Goal: Transaction & Acquisition: Purchase product/service

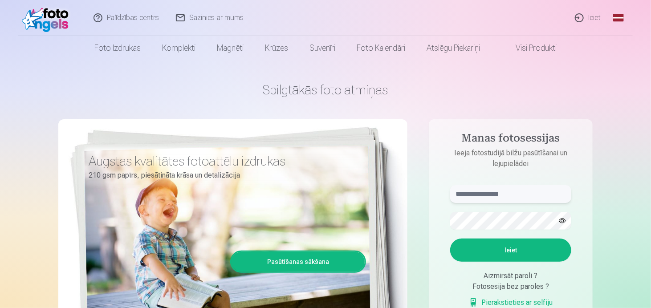
type input "**********"
click at [488, 249] on button "Ieiet" at bounding box center [510, 250] width 121 height 23
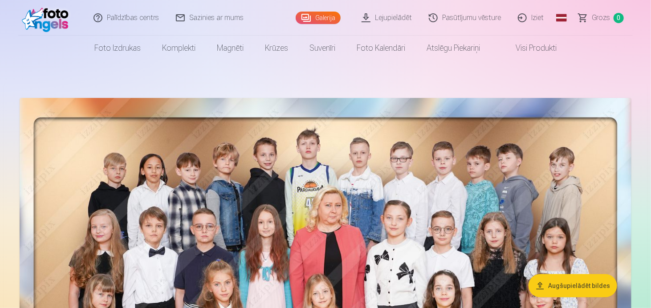
click at [523, 48] on link "Visi produkti" at bounding box center [529, 48] width 77 height 25
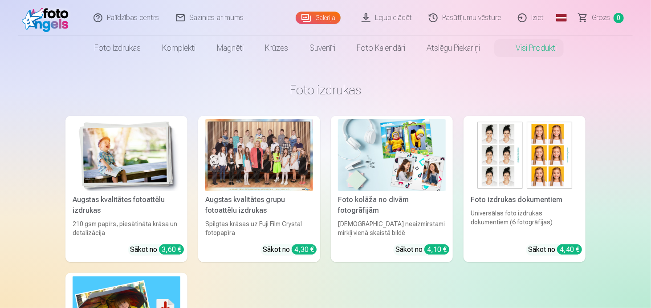
click at [267, 167] on div at bounding box center [259, 155] width 108 height 72
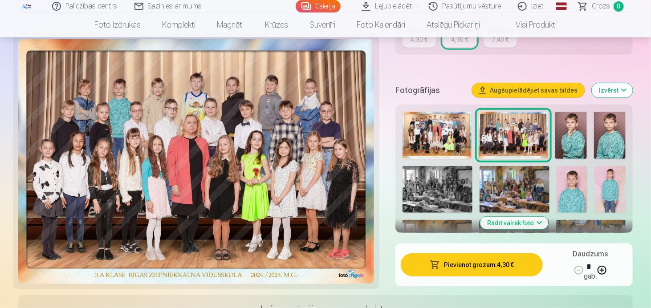
scroll to position [249, 0]
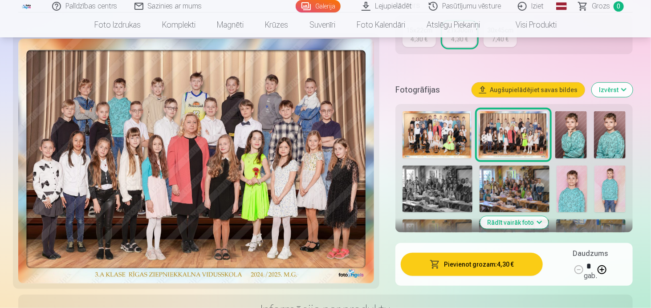
click at [510, 266] on button "Pievienot grozam : 4,30 €" at bounding box center [472, 264] width 142 height 23
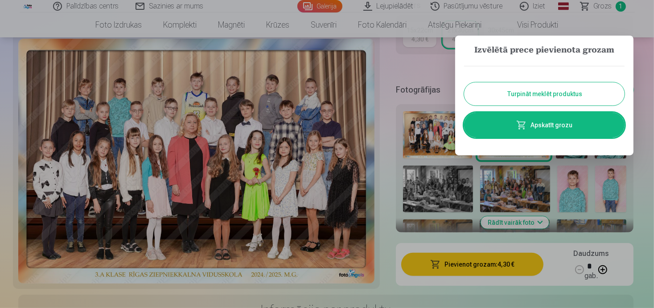
click at [564, 92] on button "Turpināt meklēt produktus" at bounding box center [544, 93] width 160 height 23
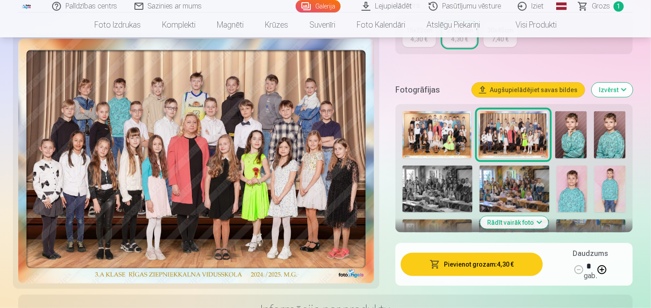
click at [565, 131] on img at bounding box center [572, 135] width 32 height 48
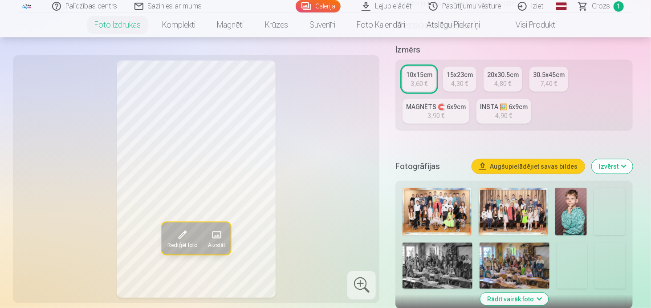
scroll to position [196, 0]
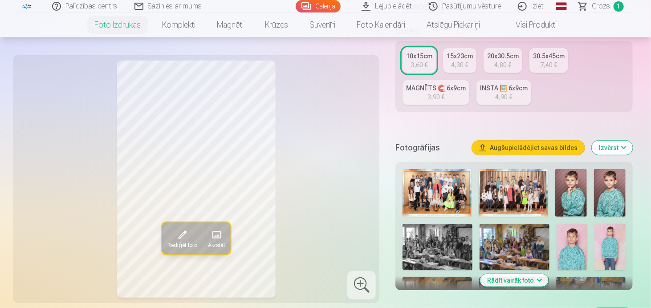
click at [515, 244] on img at bounding box center [515, 247] width 70 height 46
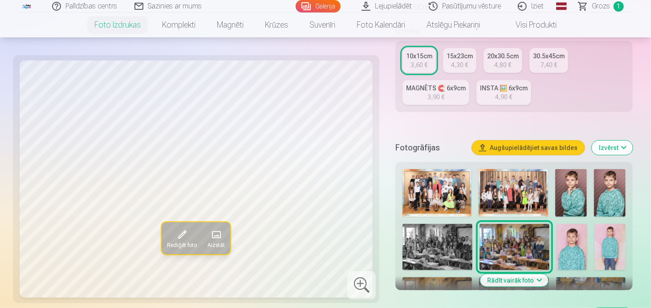
click at [502, 62] on div "4,80 €" at bounding box center [503, 65] width 17 height 9
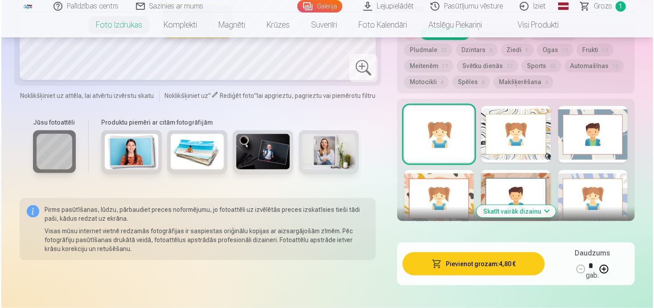
scroll to position [535, 0]
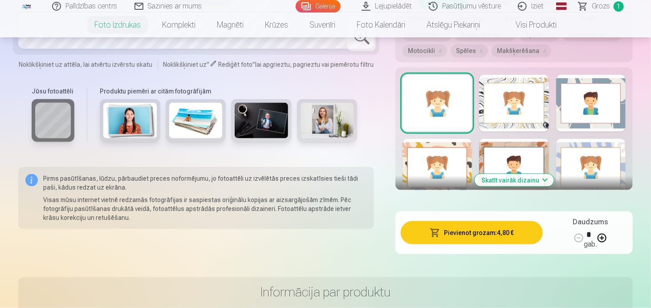
click at [526, 226] on button "Pievienot grozam : 4,80 €" at bounding box center [472, 232] width 142 height 23
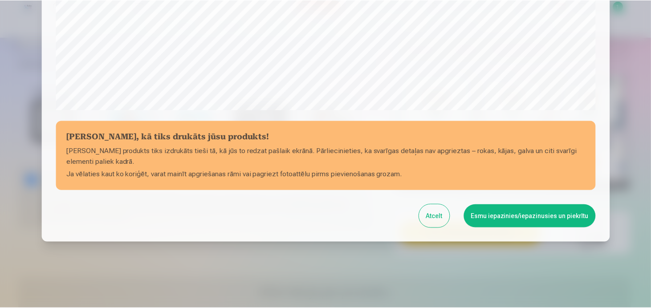
scroll to position [333, 0]
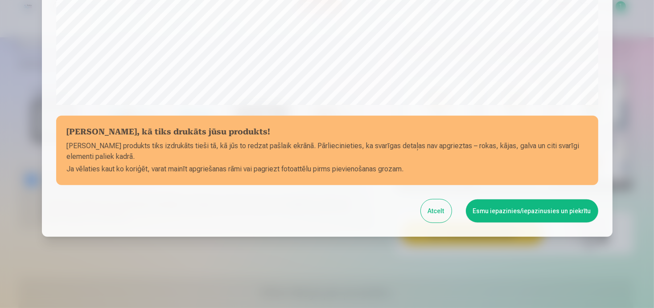
click at [517, 209] on button "Esmu iepazinies/iepazinusies un piekrītu" at bounding box center [532, 211] width 132 height 23
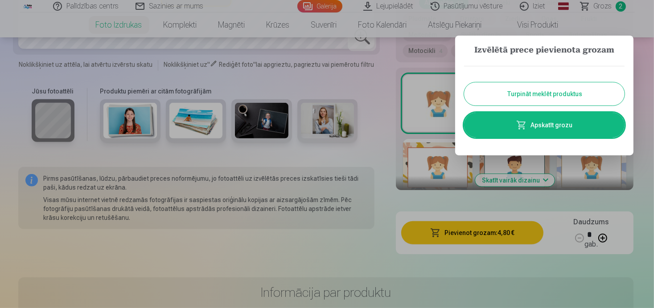
click at [571, 86] on button "Turpināt meklēt produktus" at bounding box center [544, 93] width 160 height 23
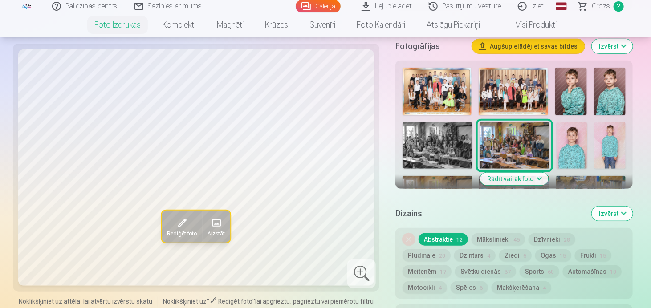
scroll to position [285, 0]
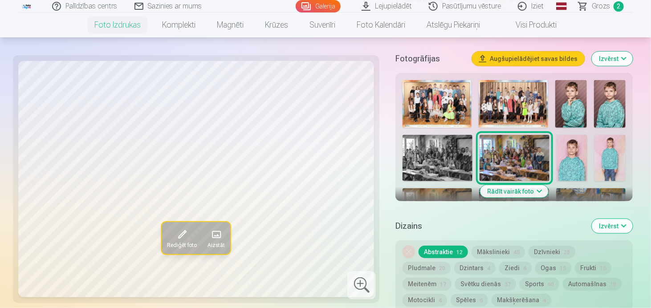
click at [525, 195] on button "Rādīt vairāk foto" at bounding box center [514, 191] width 68 height 12
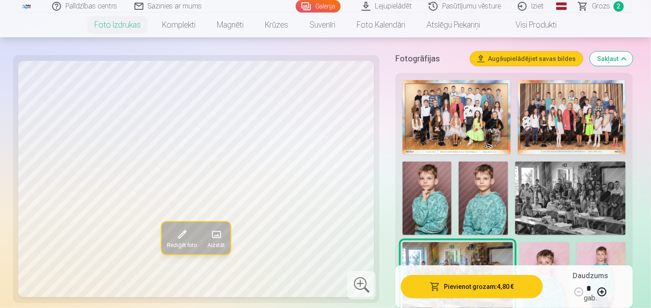
click at [462, 187] on img at bounding box center [483, 199] width 49 height 74
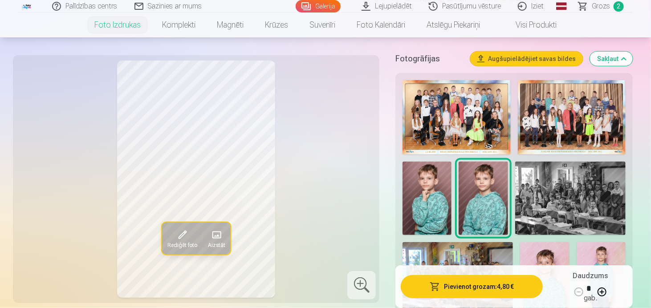
click at [588, 248] on img at bounding box center [601, 279] width 49 height 74
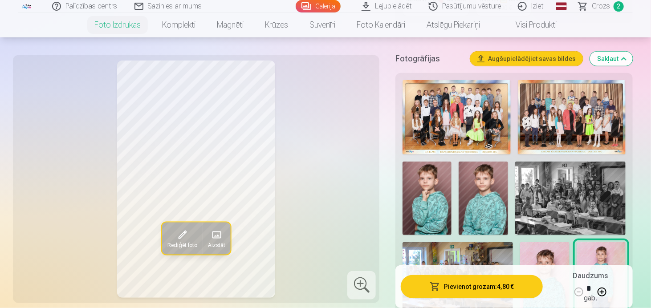
click at [558, 258] on img at bounding box center [544, 279] width 49 height 74
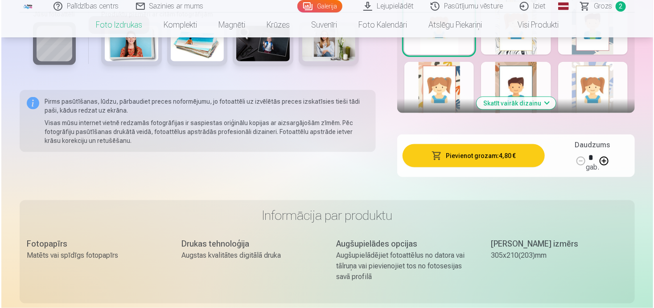
scroll to position [2138, 0]
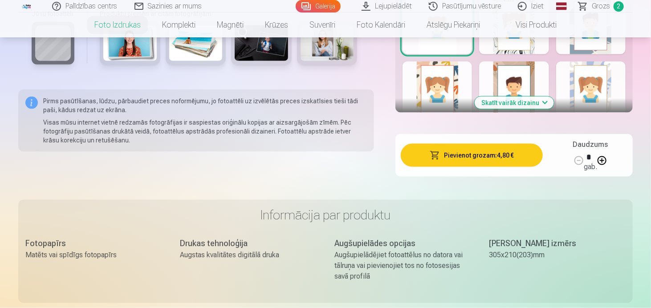
click at [519, 154] on button "Pievienot grozam : 4,80 €" at bounding box center [472, 155] width 142 height 23
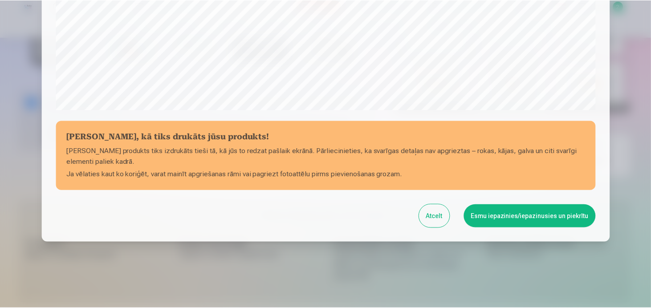
scroll to position [333, 0]
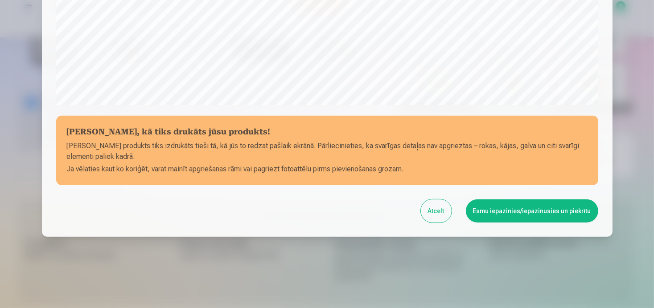
click at [518, 210] on button "Esmu iepazinies/iepazinusies un piekrītu" at bounding box center [532, 211] width 132 height 23
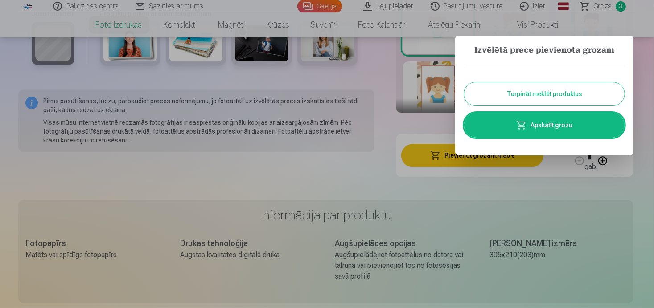
click at [569, 92] on button "Turpināt meklēt produktus" at bounding box center [544, 93] width 160 height 23
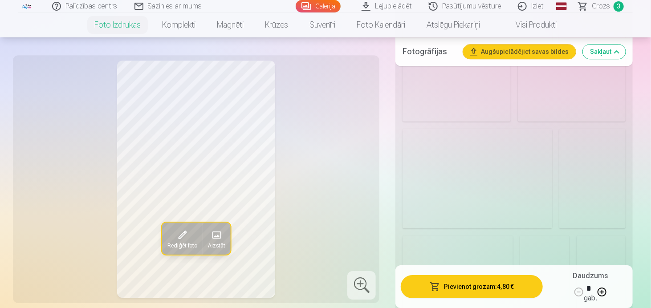
scroll to position [1158, 0]
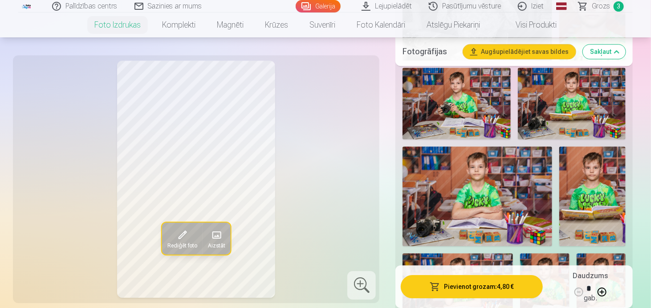
click at [514, 168] on img at bounding box center [478, 197] width 150 height 100
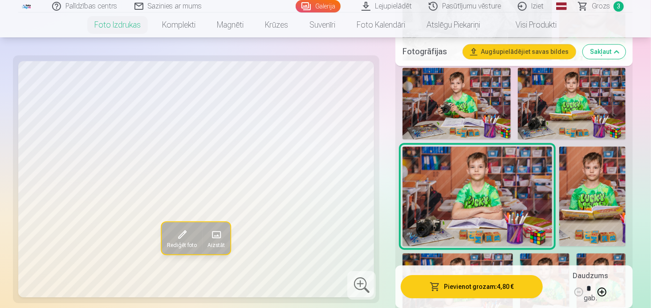
click at [498, 87] on img at bounding box center [457, 104] width 108 height 72
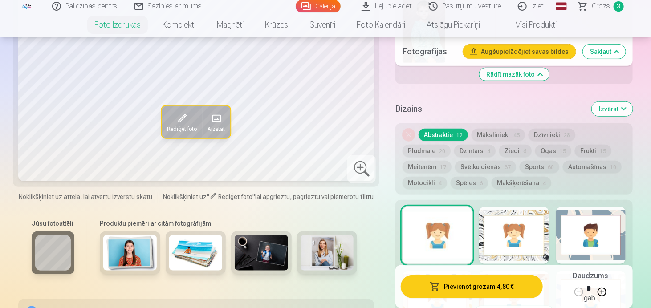
scroll to position [2014, 0]
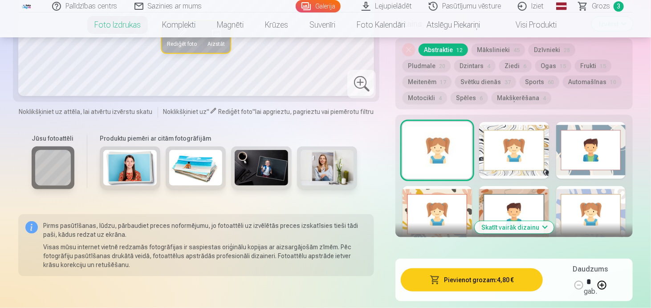
click at [601, 163] on div at bounding box center [590, 150] width 69 height 57
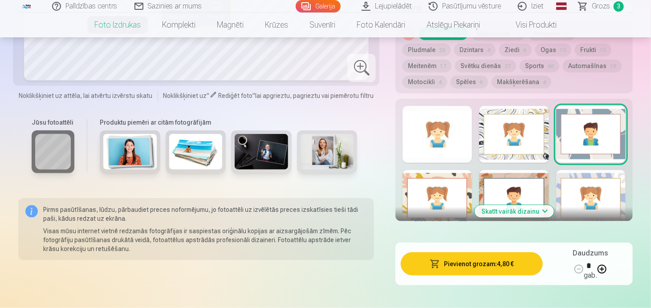
scroll to position [2031, 0]
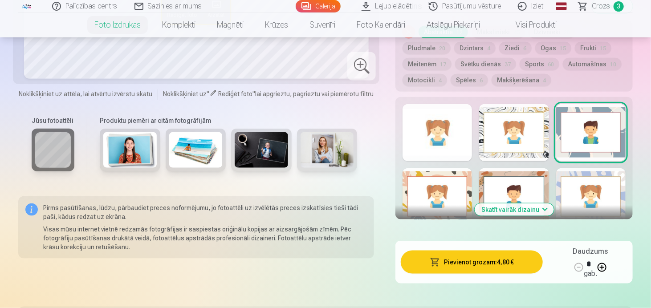
click at [531, 207] on button "Skatīt vairāk dizainu" at bounding box center [514, 210] width 79 height 12
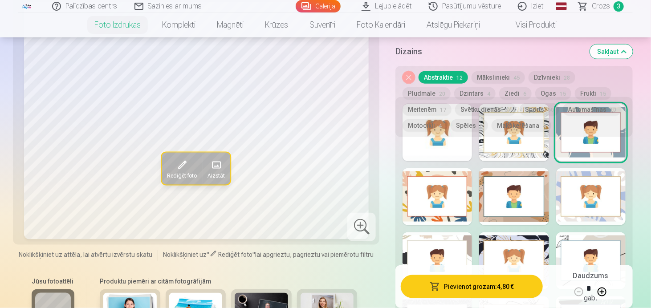
click at [523, 237] on div at bounding box center [513, 261] width 69 height 57
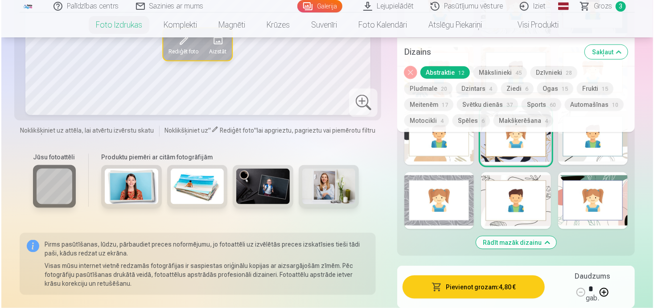
scroll to position [2174, 0]
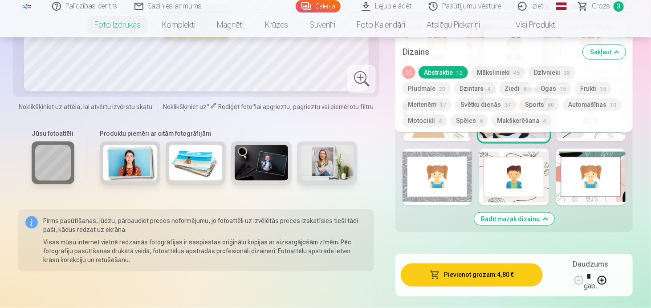
click at [583, 157] on div at bounding box center [590, 177] width 69 height 57
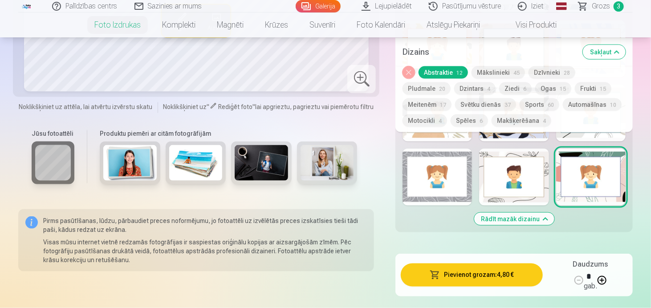
click at [466, 273] on button "Pievienot grozam : 4,80 €" at bounding box center [472, 275] width 142 height 23
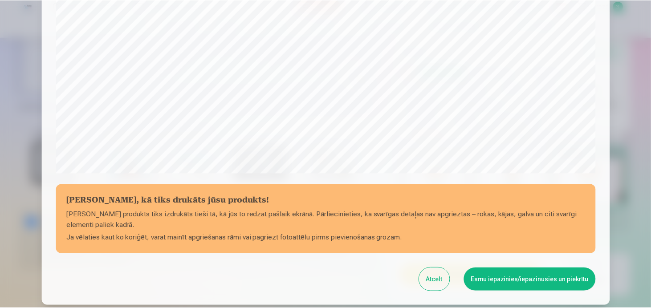
scroll to position [333, 0]
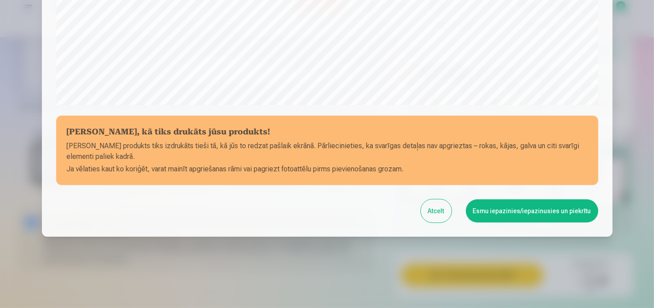
click at [525, 218] on button "Esmu iepazinies/iepazinusies un piekrītu" at bounding box center [532, 211] width 132 height 23
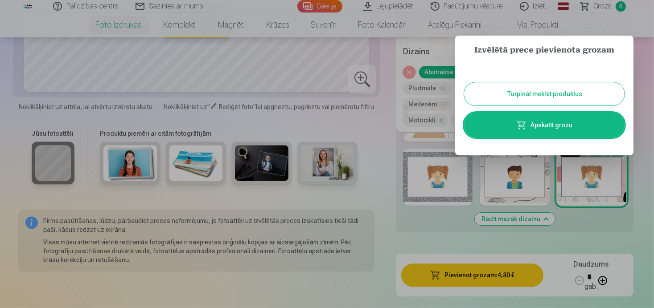
click at [558, 90] on button "Turpināt meklēt produktus" at bounding box center [544, 93] width 160 height 23
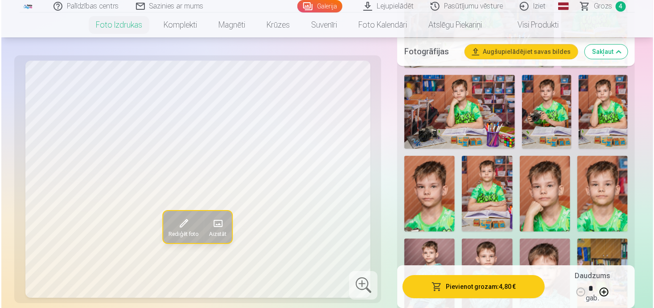
scroll to position [1337, 0]
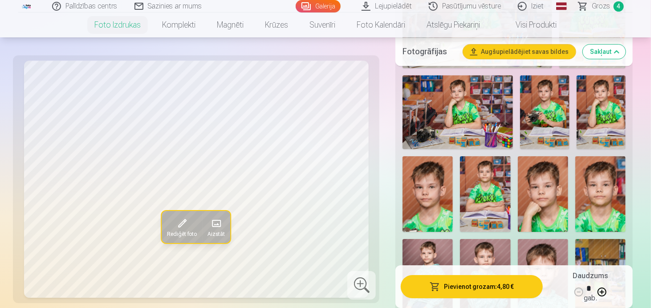
click at [599, 183] on img at bounding box center [601, 194] width 50 height 76
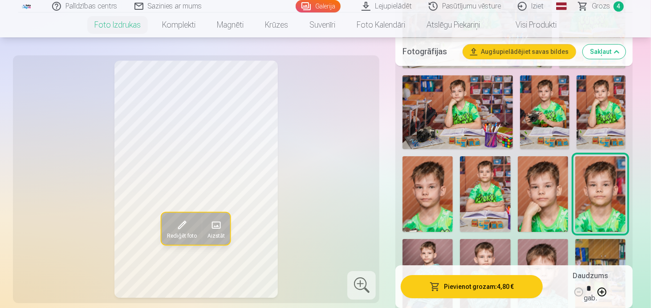
click at [527, 282] on button "Pievienot grozam : 4,80 €" at bounding box center [472, 286] width 142 height 23
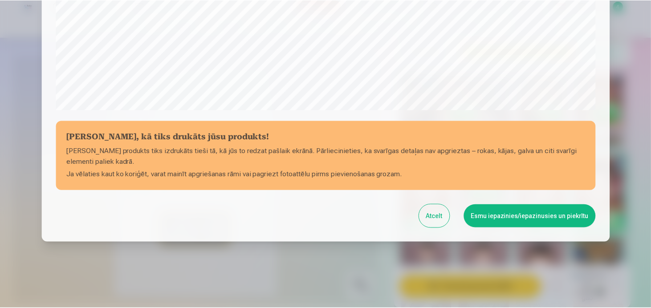
scroll to position [333, 0]
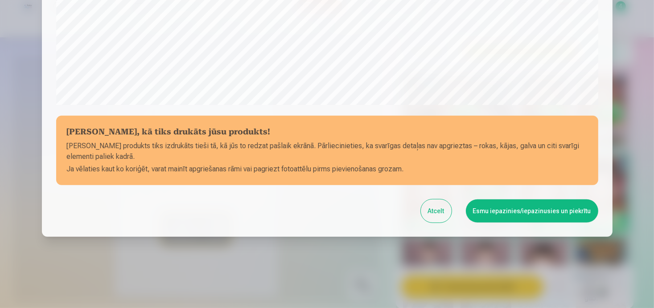
click at [555, 211] on button "Esmu iepazinies/iepazinusies un piekrītu" at bounding box center [532, 211] width 132 height 23
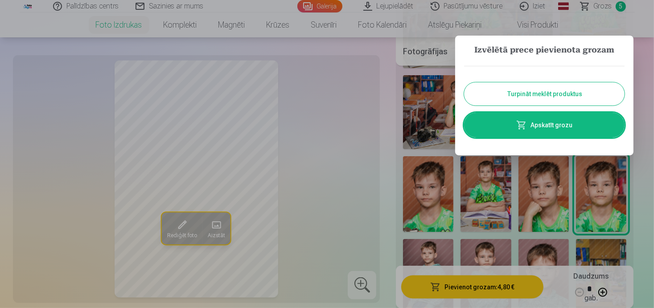
click at [578, 89] on button "Turpināt meklēt produktus" at bounding box center [544, 93] width 160 height 23
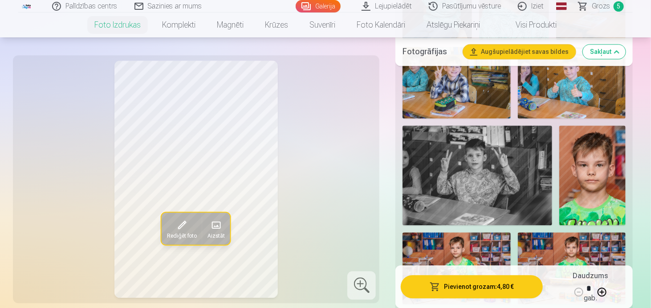
scroll to position [927, 0]
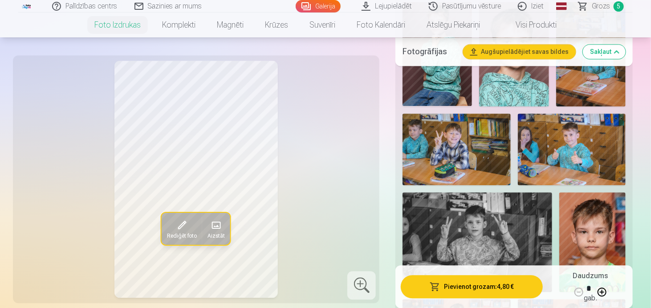
click at [571, 151] on img at bounding box center [572, 150] width 108 height 72
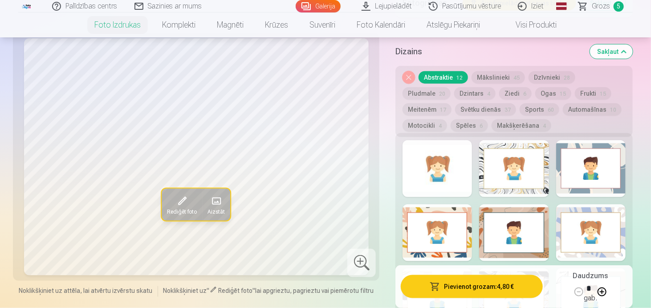
scroll to position [1996, 0]
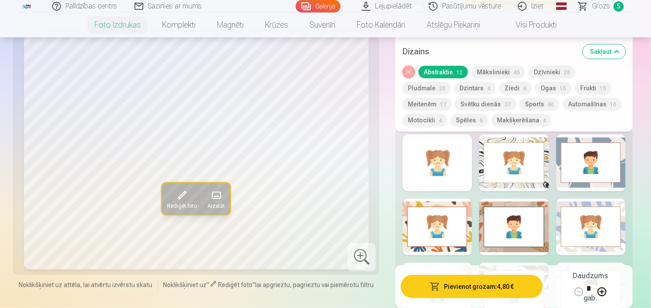
click at [526, 165] on div at bounding box center [513, 163] width 69 height 57
click at [451, 216] on div at bounding box center [437, 227] width 69 height 57
click at [603, 294] on button at bounding box center [602, 292] width 21 height 21
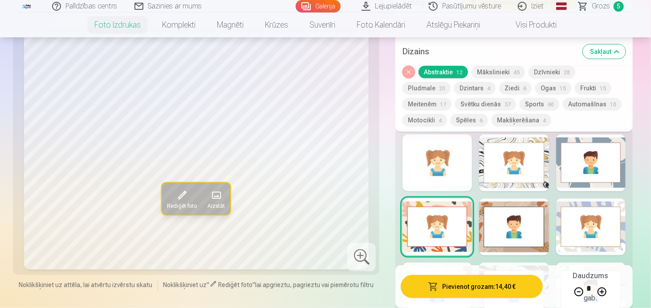
click at [577, 291] on button at bounding box center [578, 292] width 21 height 21
type input "*"
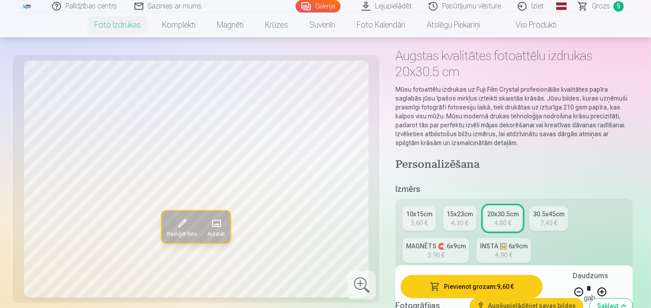
scroll to position [133, 0]
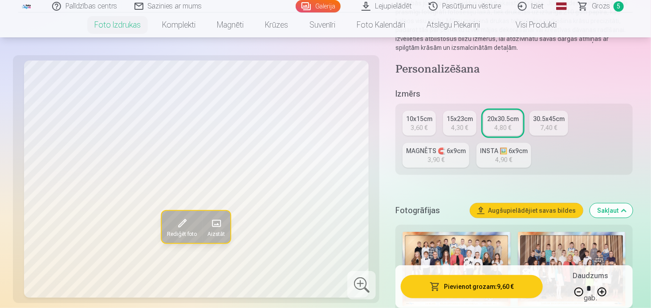
click at [426, 123] on div "3,60 €" at bounding box center [419, 127] width 17 height 9
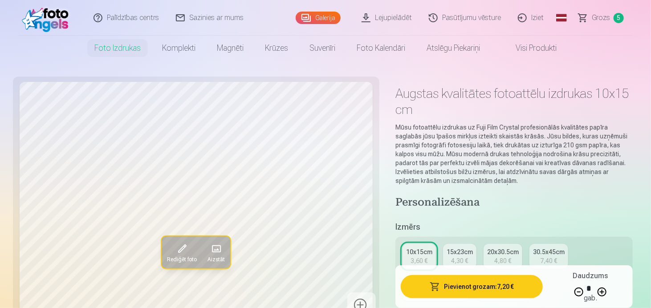
click at [601, 231] on h5 "Izmērs" at bounding box center [514, 227] width 237 height 12
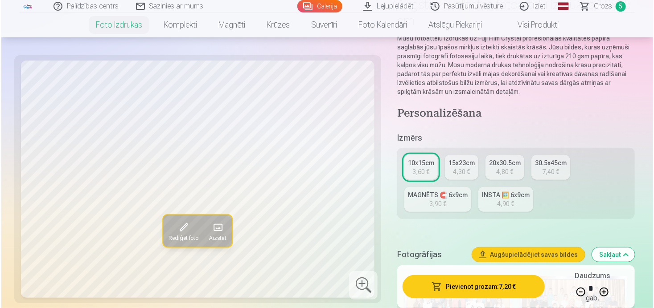
scroll to position [107, 0]
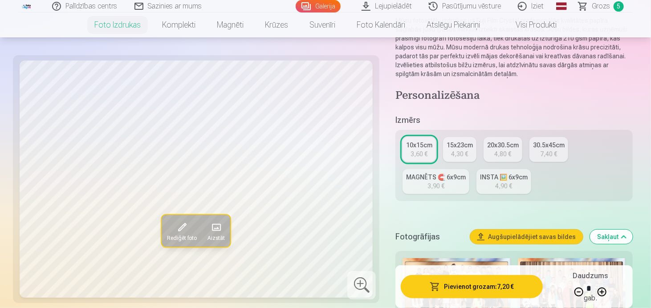
click at [506, 288] on button "Pievienot grozam : 7,20 €" at bounding box center [472, 286] width 142 height 23
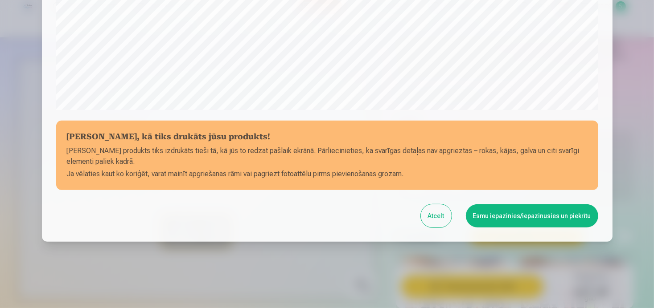
scroll to position [333, 0]
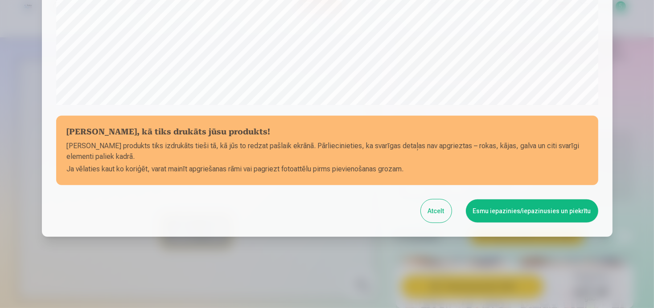
click at [528, 208] on button "Esmu iepazinies/iepazinusies un piekrītu" at bounding box center [532, 211] width 132 height 23
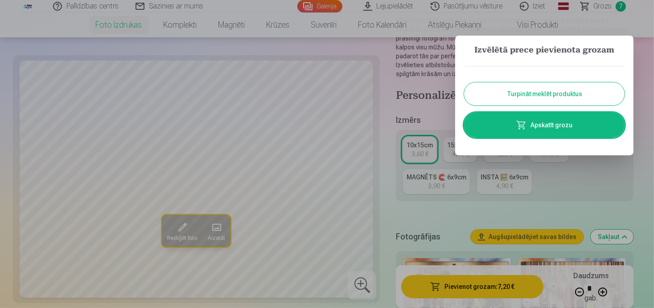
click at [548, 129] on link "Apskatīt grozu" at bounding box center [544, 125] width 160 height 25
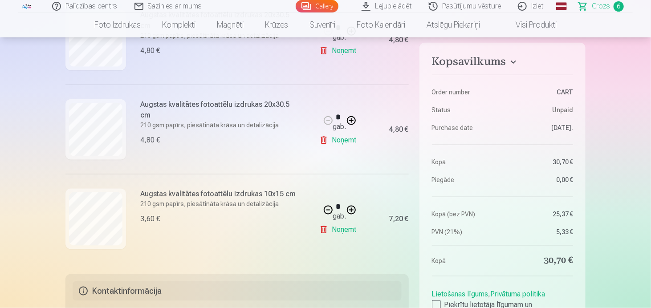
scroll to position [470, 0]
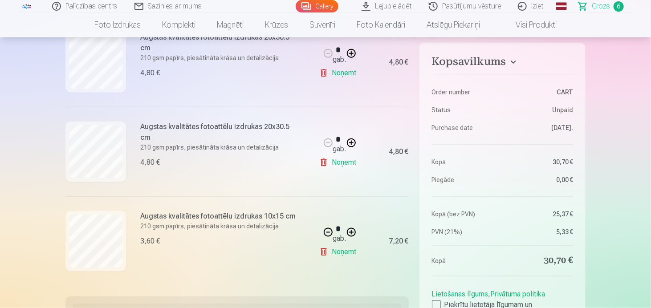
click at [236, 157] on div "4,80 €" at bounding box center [220, 162] width 161 height 11
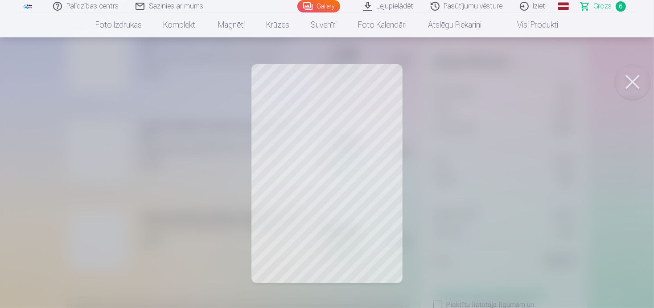
click at [626, 82] on button at bounding box center [632, 82] width 36 height 36
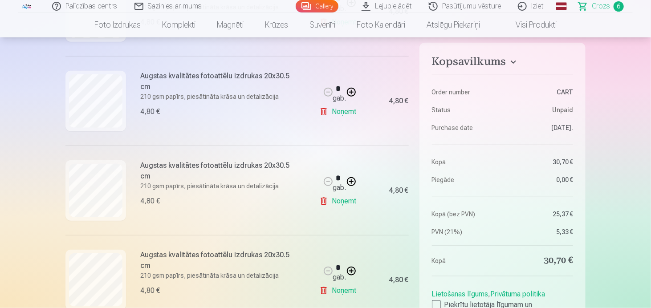
scroll to position [337, 0]
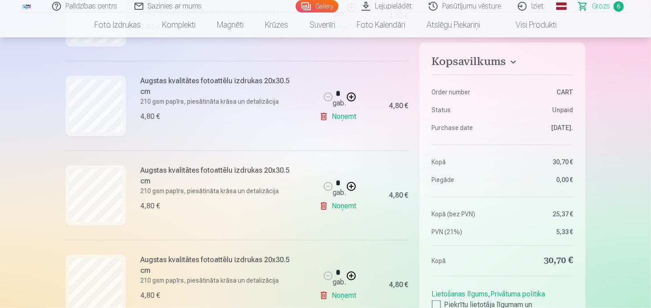
click at [339, 117] on link "Noņemt" at bounding box center [339, 117] width 41 height 18
type input "*"
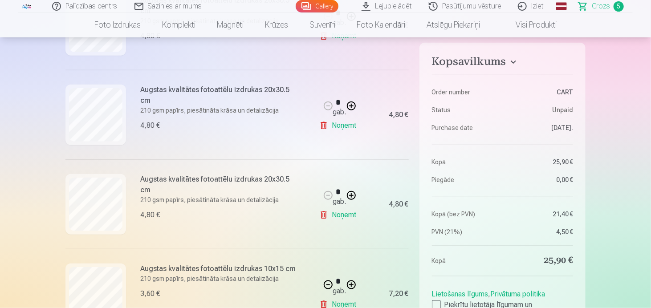
click at [343, 213] on link "Noņemt" at bounding box center [339, 215] width 41 height 18
type input "*"
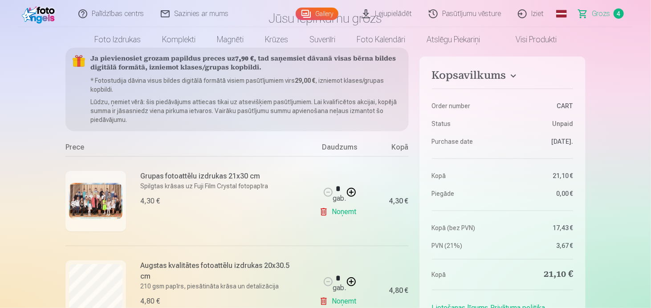
scroll to position [0, 0]
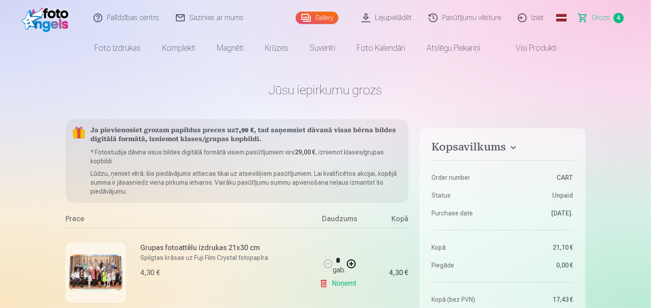
click at [526, 50] on link "Visi produkti" at bounding box center [529, 48] width 77 height 25
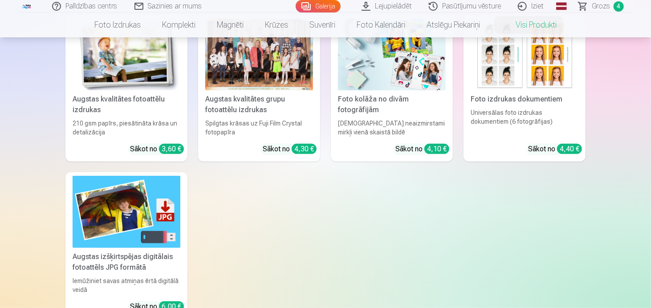
scroll to position [107, 0]
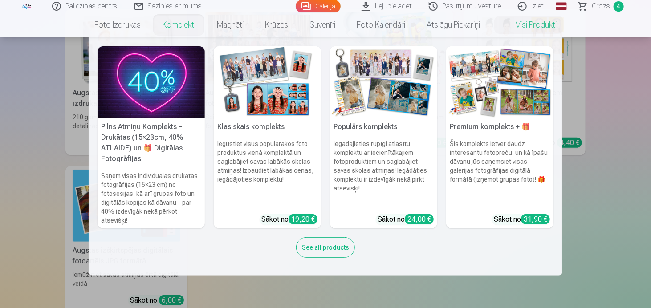
click at [614, 225] on nav "Pilns Atmiņu Komplekts – Drukātas (15×23cm, 40% ATLAIDE) un 🎁 Digitālas Fotogrā…" at bounding box center [325, 156] width 651 height 238
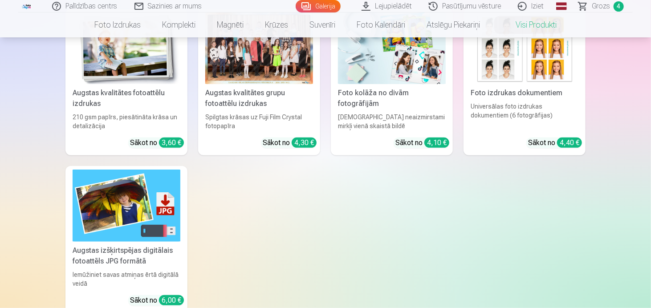
click at [262, 103] on div "Augstas kvalitātes grupu fotoattēlu izdrukas" at bounding box center [259, 98] width 115 height 21
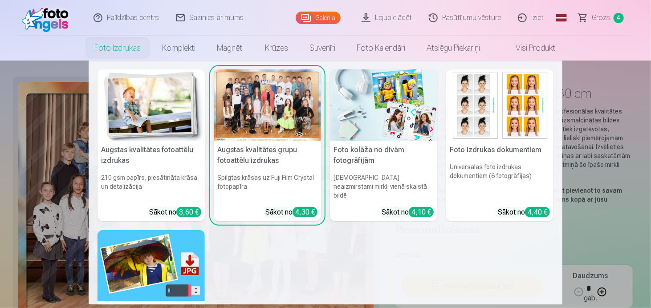
click at [634, 228] on nav "Augstas kvalitātes fotoattēlu izdrukas 210 gsm papīrs, piesātināta krāsa un det…" at bounding box center [325, 183] width 651 height 244
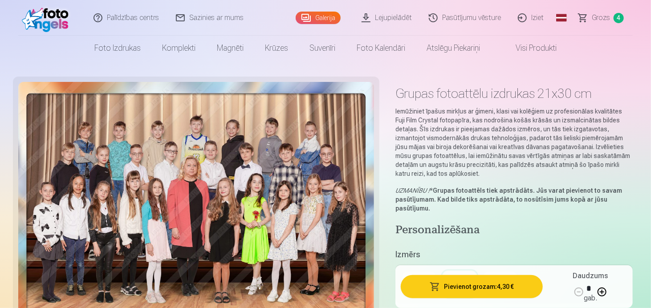
click at [613, 233] on h4 "Personalizēšana" at bounding box center [514, 231] width 237 height 14
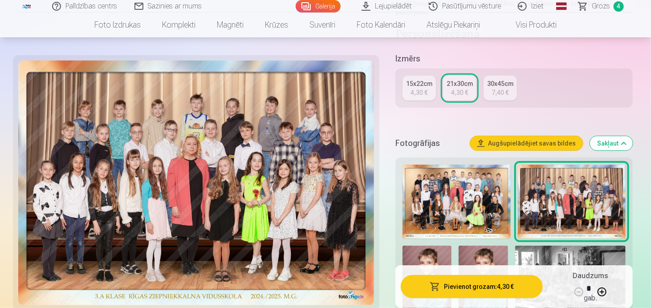
scroll to position [214, 0]
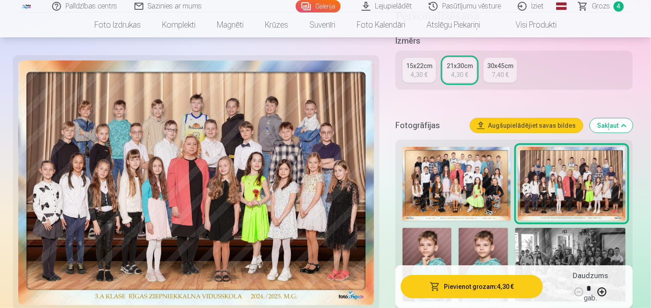
click at [478, 249] on img at bounding box center [483, 265] width 49 height 74
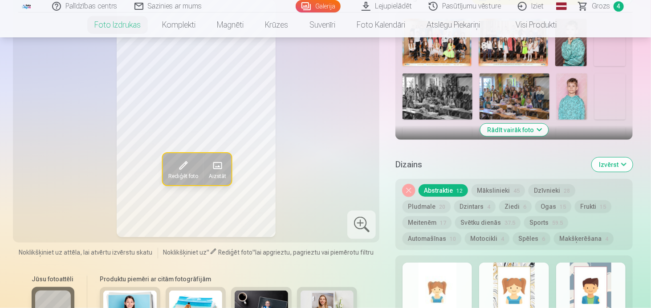
scroll to position [392, 0]
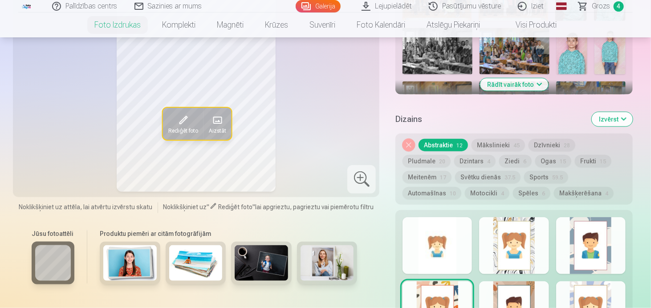
click at [531, 84] on button "Rādīt vairāk foto" at bounding box center [514, 84] width 68 height 12
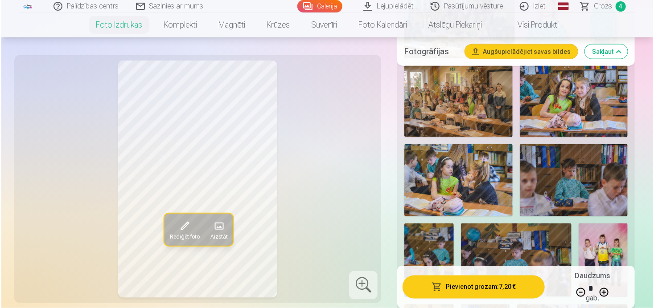
scroll to position [659, 0]
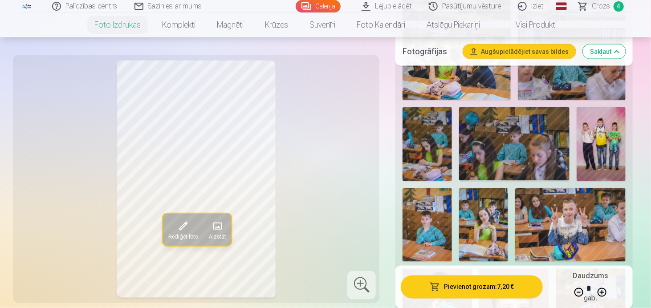
click at [432, 226] on img at bounding box center [427, 225] width 49 height 74
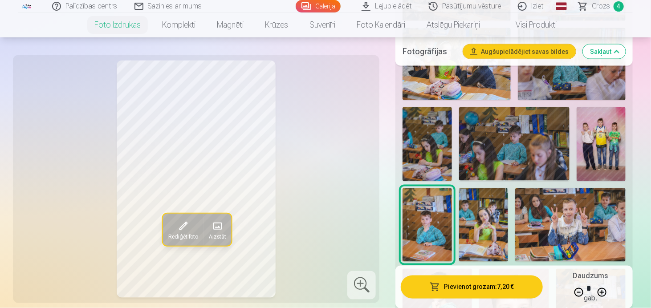
click at [580, 290] on button at bounding box center [578, 292] width 21 height 21
type input "*"
click at [518, 291] on button "Pievienot grozam : 3,60 €" at bounding box center [472, 286] width 142 height 23
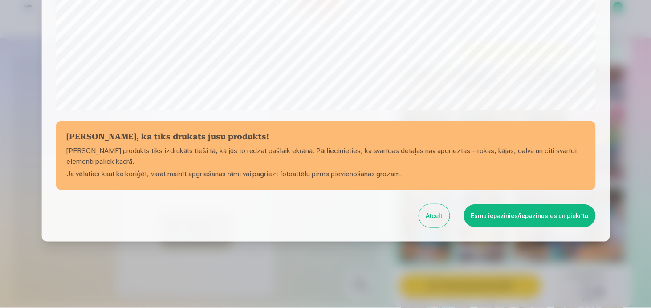
scroll to position [333, 0]
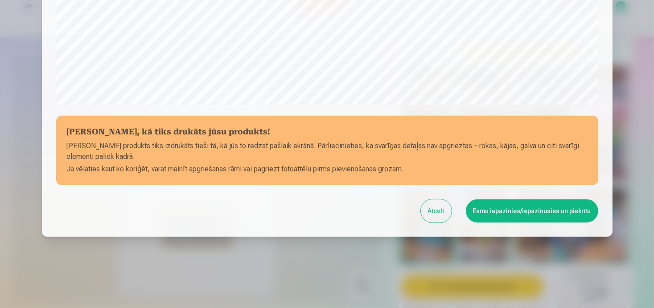
click at [550, 213] on button "Esmu iepazinies/iepazinusies un piekrītu" at bounding box center [532, 211] width 132 height 23
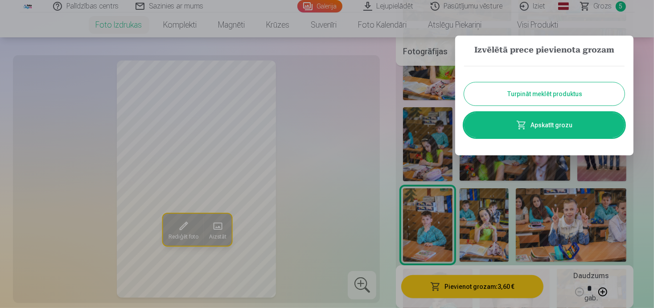
click at [557, 98] on button "Turpināt meklēt produktus" at bounding box center [544, 93] width 160 height 23
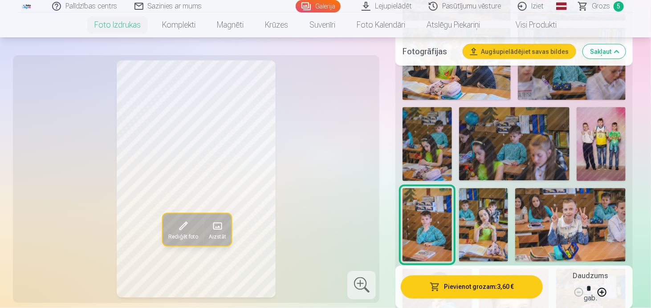
click at [522, 153] on img at bounding box center [514, 144] width 110 height 74
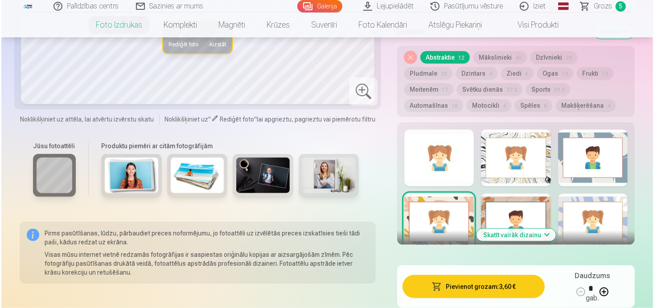
scroll to position [1999, 0]
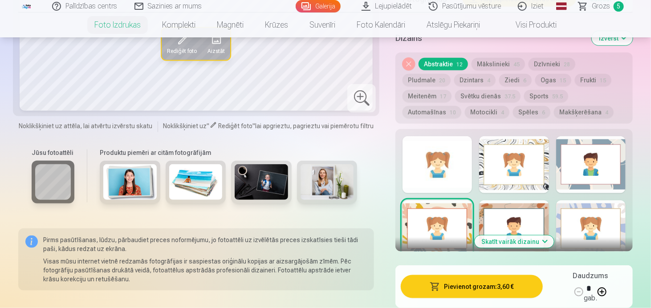
click at [570, 230] on div at bounding box center [590, 228] width 69 height 57
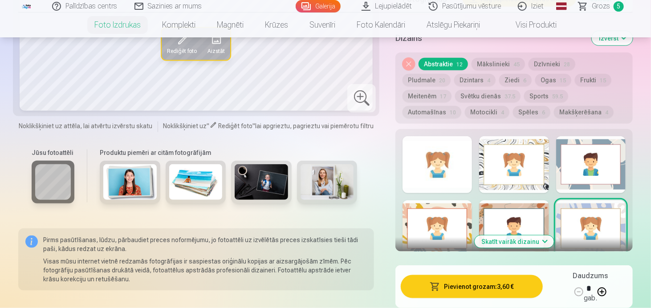
click at [447, 143] on div at bounding box center [437, 164] width 69 height 57
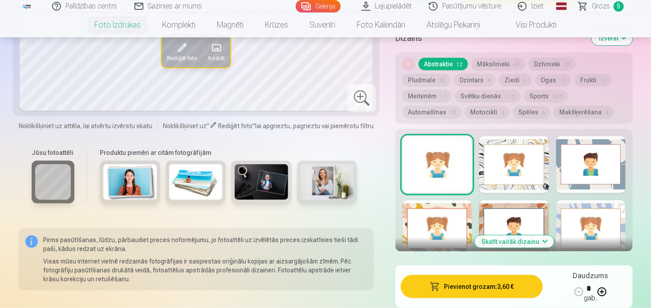
click at [495, 284] on button "Pievienot grozam : 3,60 €" at bounding box center [472, 286] width 142 height 23
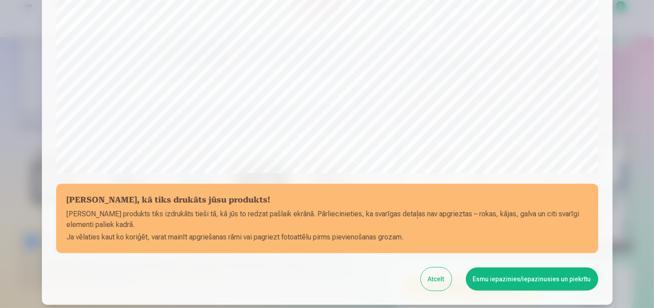
scroll to position [333, 0]
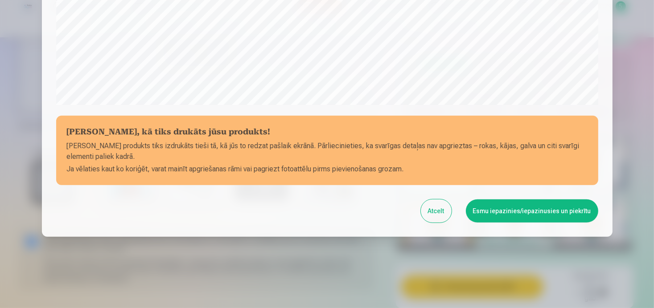
click at [517, 201] on button "Esmu iepazinies/iepazinusies un piekrītu" at bounding box center [532, 211] width 132 height 23
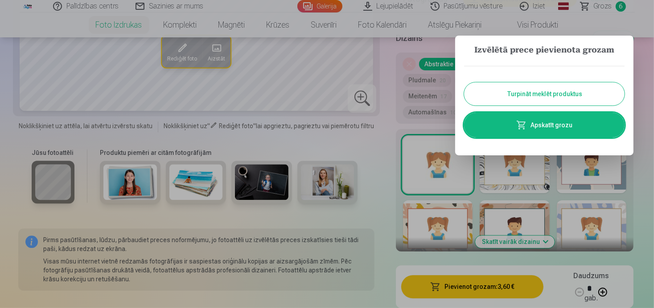
click at [541, 124] on link "Apskatīt grozu" at bounding box center [544, 125] width 160 height 25
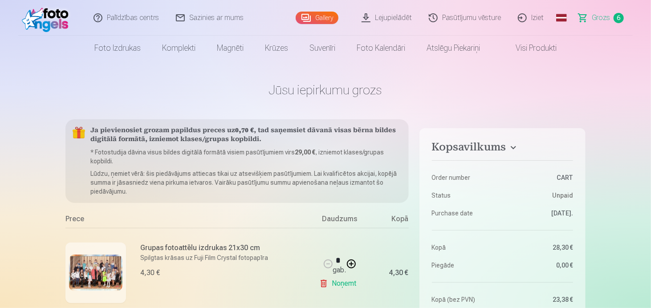
drag, startPoint x: 609, startPoint y: 174, endPoint x: 455, endPoint y: 108, distance: 167.2
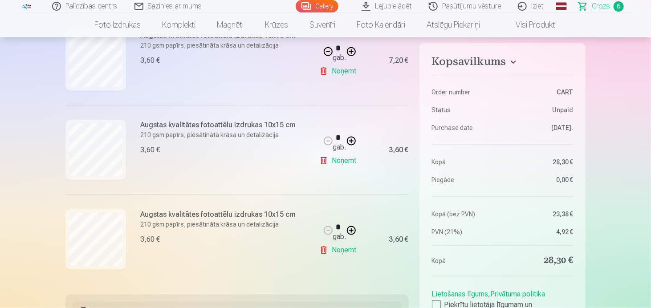
scroll to position [463, 0]
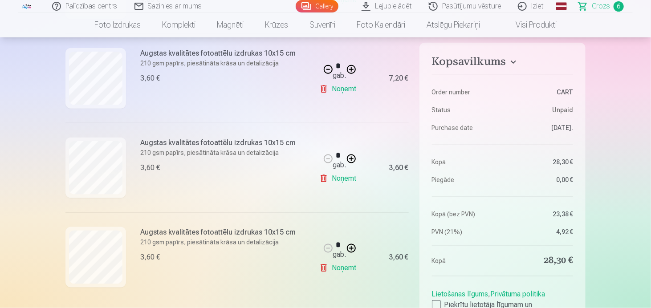
click at [340, 270] on link "Noņemt" at bounding box center [339, 268] width 41 height 18
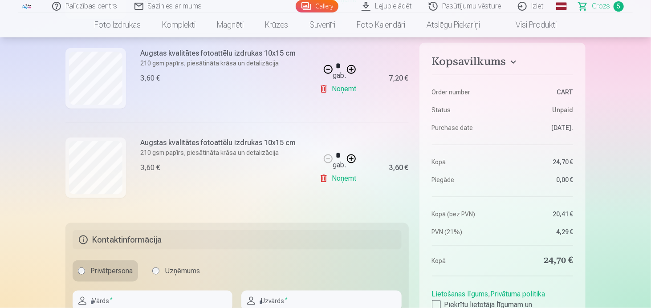
click at [526, 24] on link "Visi produkti" at bounding box center [529, 24] width 77 height 25
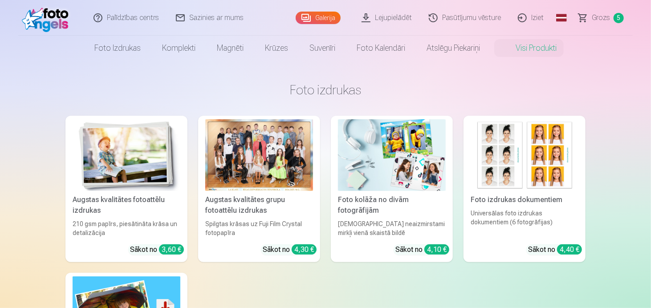
click at [296, 167] on div at bounding box center [259, 155] width 108 height 72
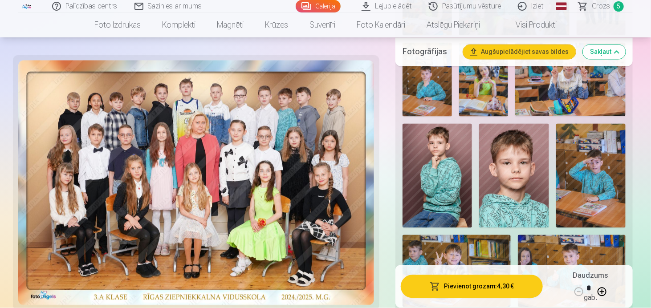
scroll to position [802, 0]
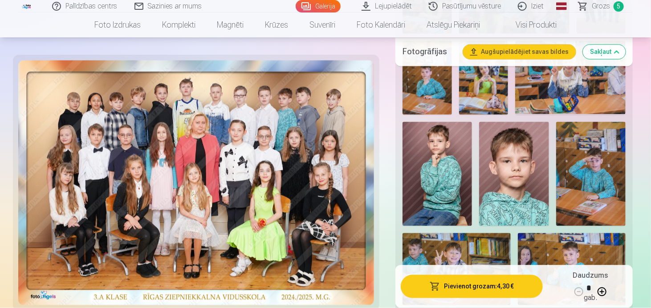
click at [593, 209] on img at bounding box center [590, 174] width 69 height 105
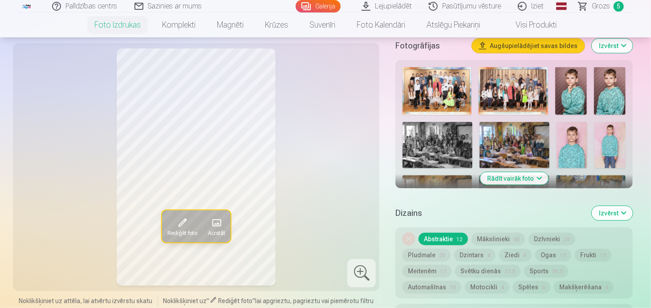
scroll to position [303, 0]
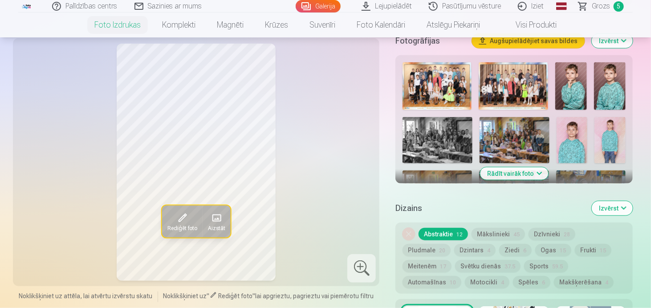
click at [510, 171] on button "Rādīt vairāk foto" at bounding box center [514, 174] width 68 height 12
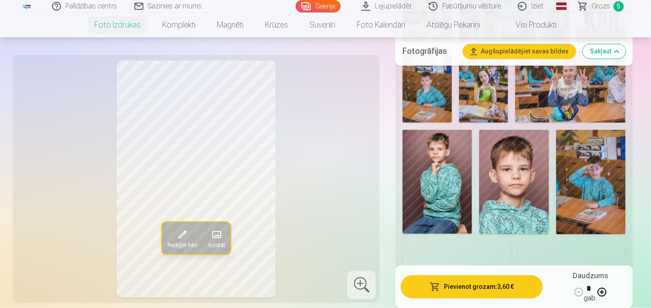
scroll to position [820, 0]
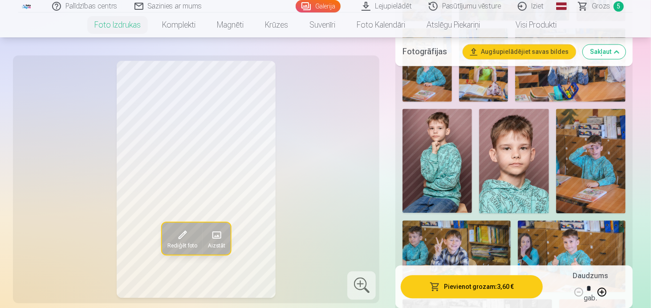
click at [580, 164] on img at bounding box center [590, 161] width 69 height 105
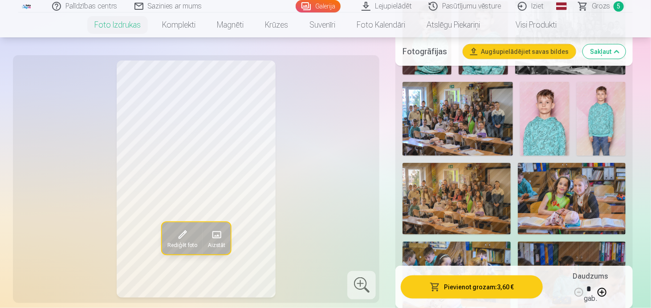
scroll to position [428, 0]
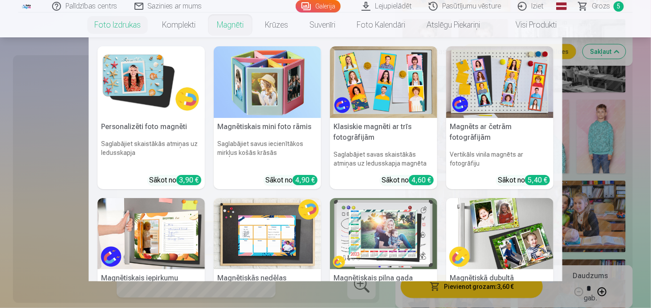
click at [144, 76] on img at bounding box center [151, 82] width 107 height 72
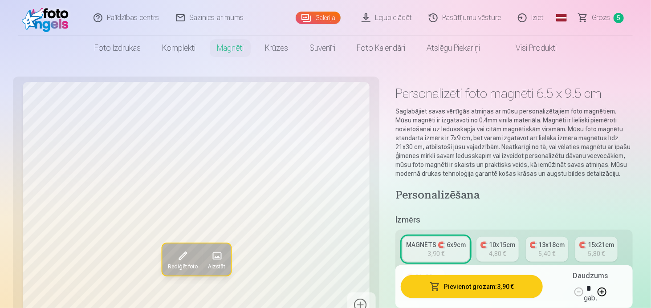
click at [500, 255] on div "4,80 €" at bounding box center [498, 253] width 17 height 9
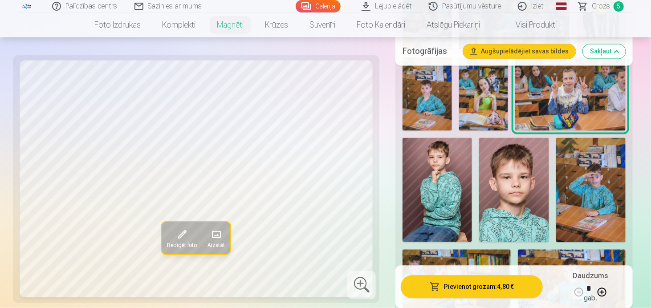
scroll to position [784, 0]
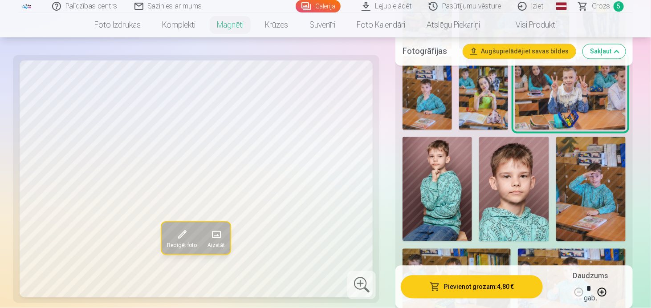
click at [519, 196] on img at bounding box center [513, 189] width 69 height 105
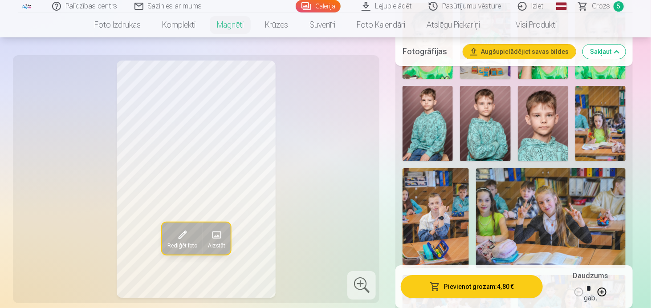
scroll to position [1497, 0]
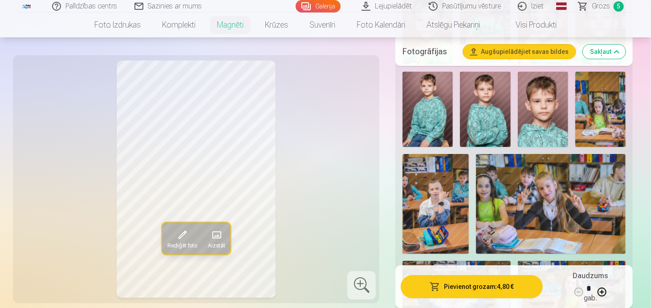
click at [553, 120] on img at bounding box center [543, 110] width 50 height 76
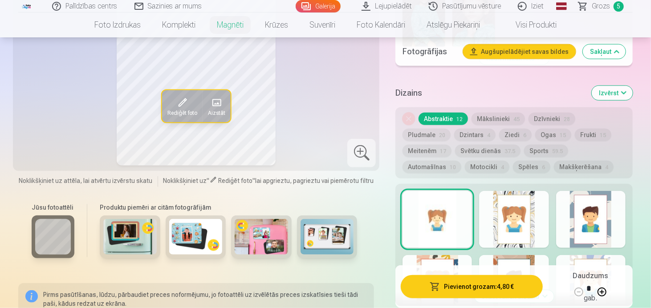
scroll to position [1942, 0]
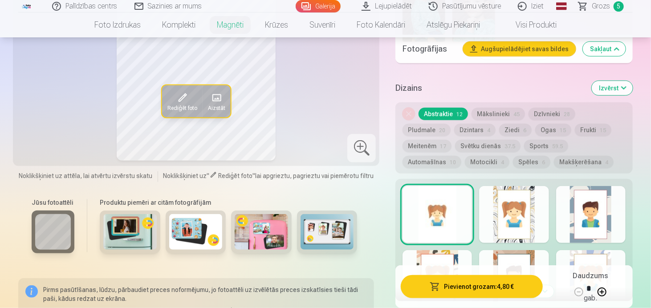
click at [578, 198] on div at bounding box center [590, 214] width 69 height 57
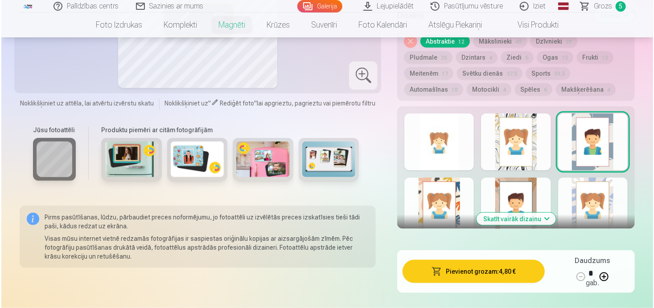
scroll to position [2049, 0]
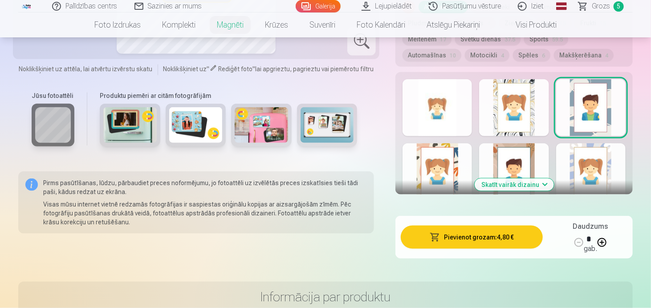
click at [541, 184] on button "Skatīt vairāk dizainu" at bounding box center [514, 185] width 79 height 12
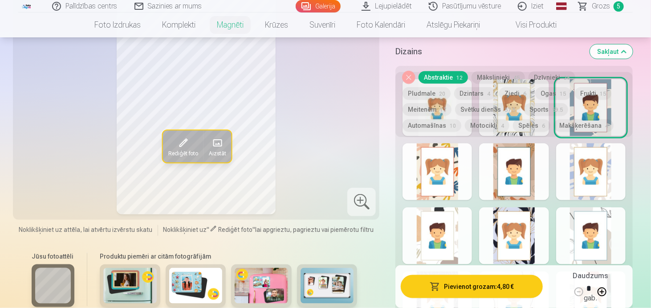
click at [418, 236] on div at bounding box center [437, 236] width 69 height 57
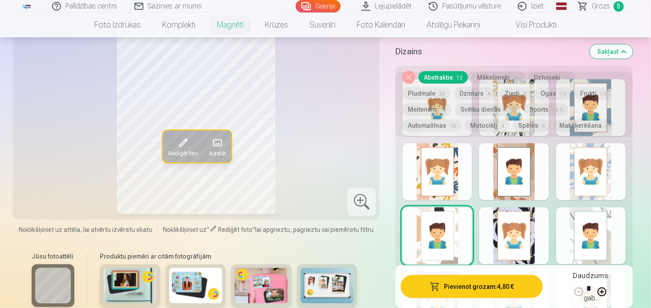
click at [582, 239] on div at bounding box center [590, 236] width 69 height 57
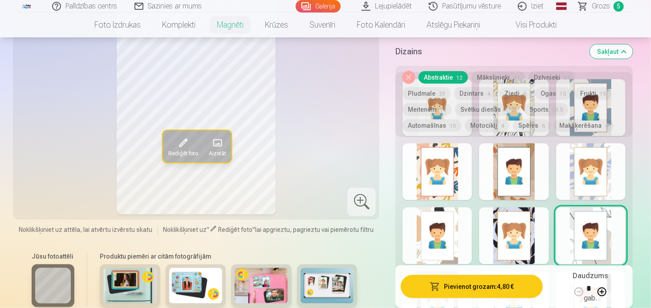
click at [496, 293] on button "Pievienot grozam : 4,80 €" at bounding box center [472, 286] width 142 height 23
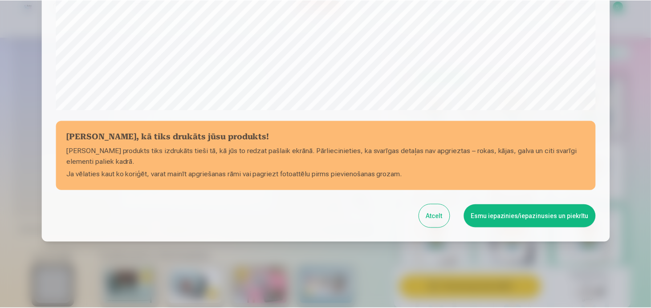
scroll to position [333, 0]
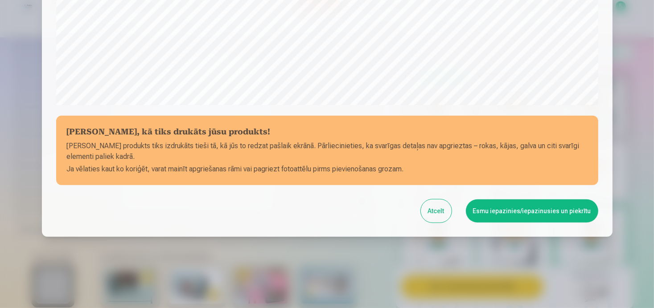
click at [529, 212] on button "Esmu iepazinies/iepazinusies un piekrītu" at bounding box center [532, 211] width 132 height 23
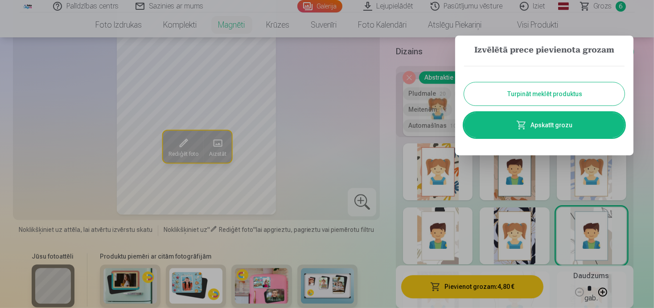
click at [546, 123] on link "Apskatīt grozu" at bounding box center [544, 125] width 160 height 25
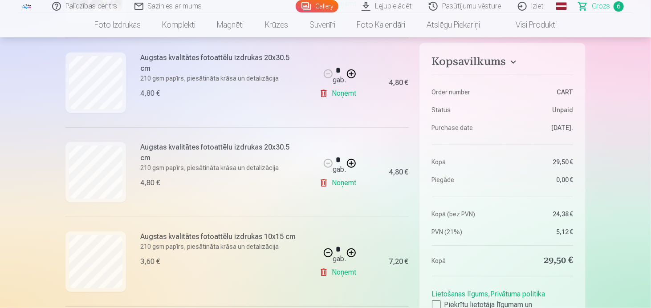
scroll to position [333, 0]
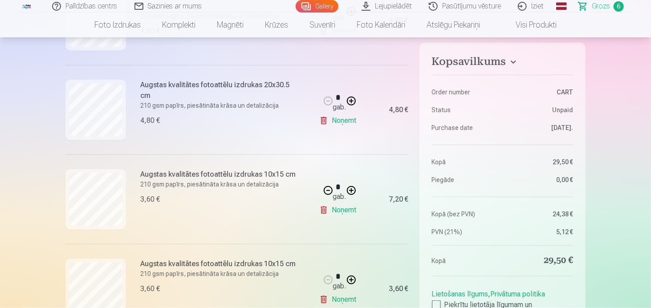
click at [435, 304] on div at bounding box center [436, 305] width 9 height 9
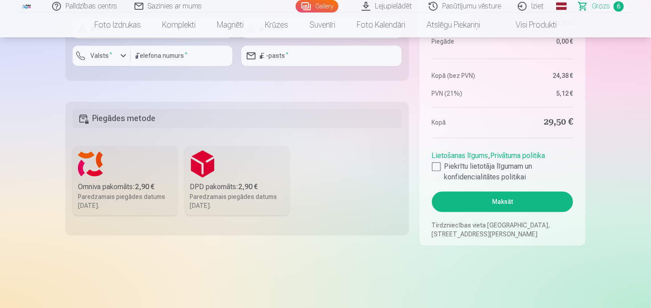
scroll to position [808, 0]
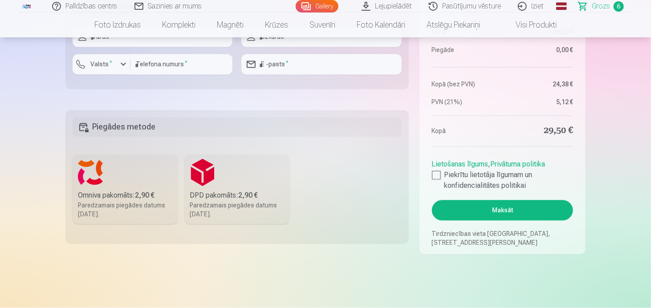
click at [512, 211] on button "Maksāt" at bounding box center [502, 210] width 141 height 20
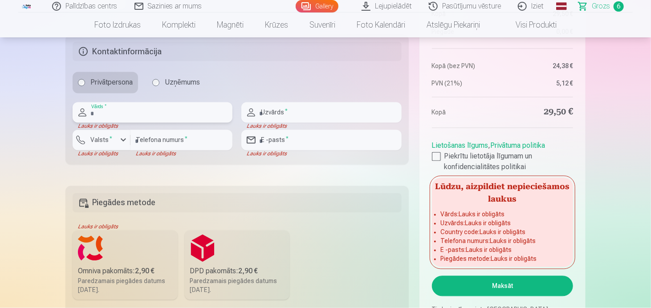
scroll to position [724, 0]
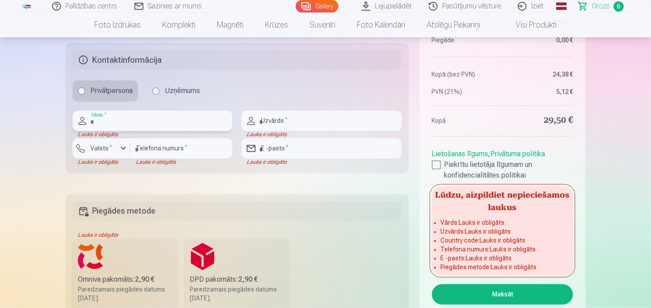
click at [152, 122] on input "text" at bounding box center [153, 121] width 160 height 20
type input "*****"
type input "********"
type input "**********"
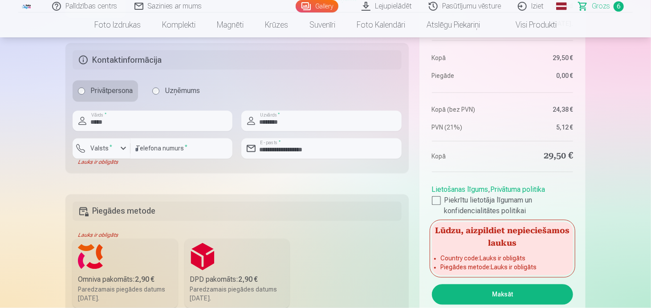
click at [226, 171] on fieldset "**********" at bounding box center [236, 108] width 343 height 130
click at [98, 124] on input "*****" at bounding box center [153, 121] width 160 height 20
click at [100, 119] on input "****" at bounding box center [153, 121] width 160 height 20
type input "*****"
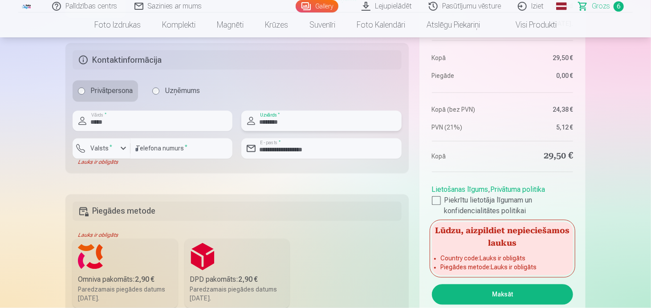
click at [280, 121] on input "********" at bounding box center [321, 121] width 160 height 20
type input "********"
click at [453, 290] on button "Maksāt" at bounding box center [502, 295] width 141 height 20
click at [138, 213] on h5 "Piegādes metode" at bounding box center [237, 212] width 329 height 20
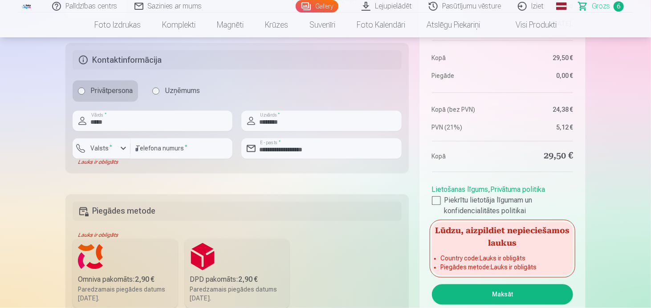
click at [202, 291] on div "Paredzamais piegādes datums [DATE]." at bounding box center [237, 295] width 94 height 18
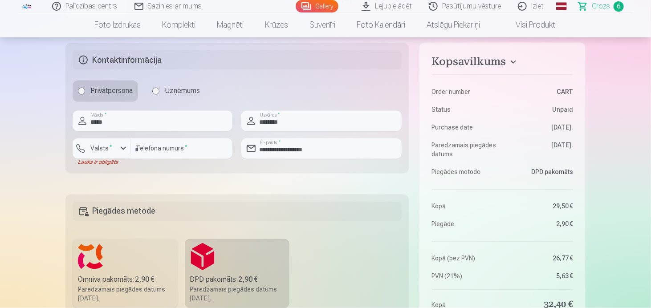
click at [136, 279] on div "Omniva pakomāts : 2,90 €" at bounding box center [125, 280] width 94 height 11
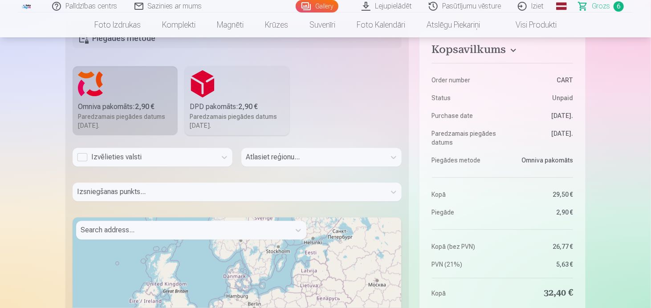
scroll to position [892, 0]
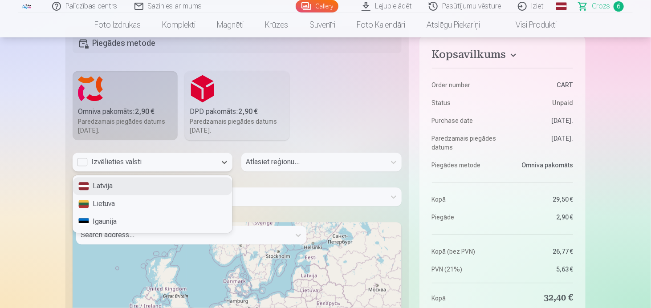
click at [196, 160] on div "Izvēlieties valsti" at bounding box center [144, 162] width 135 height 11
click at [155, 188] on div "Latvija" at bounding box center [152, 186] width 159 height 18
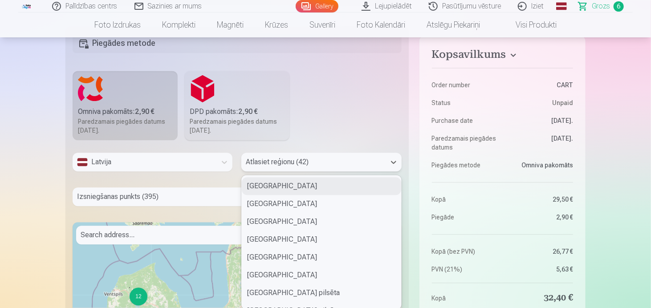
scroll to position [896, 0]
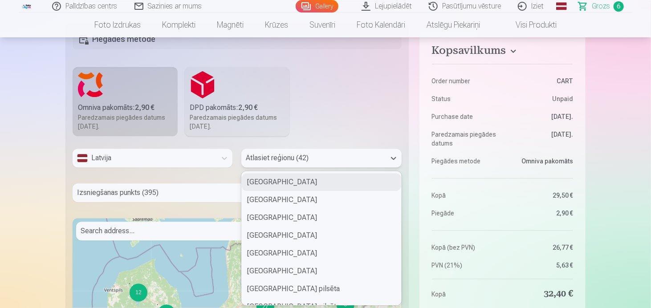
click at [293, 157] on div at bounding box center [313, 158] width 135 height 12
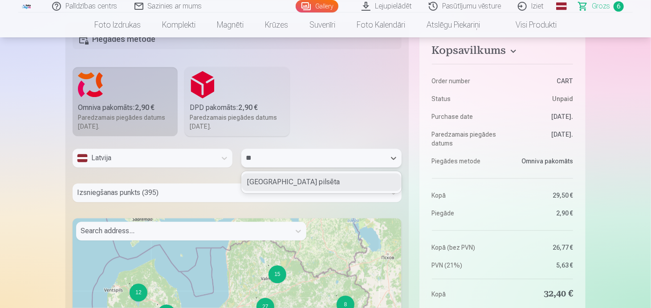
type input "***"
click at [309, 181] on div "[GEOGRAPHIC_DATA] pilsēta" at bounding box center [321, 182] width 159 height 18
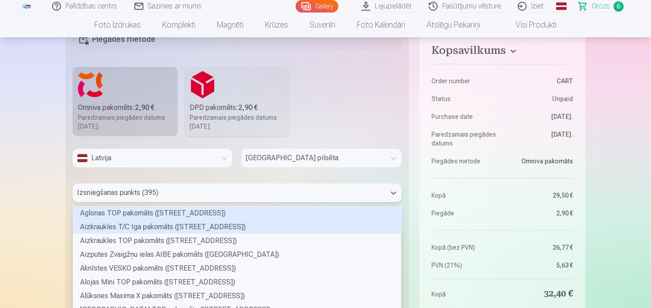
scroll to position [931, 0]
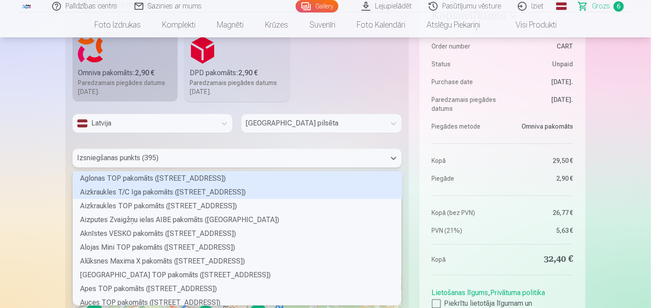
click at [302, 168] on div "395 results available. Use Up and Down to choose options, press Enter to select…" at bounding box center [237, 158] width 329 height 19
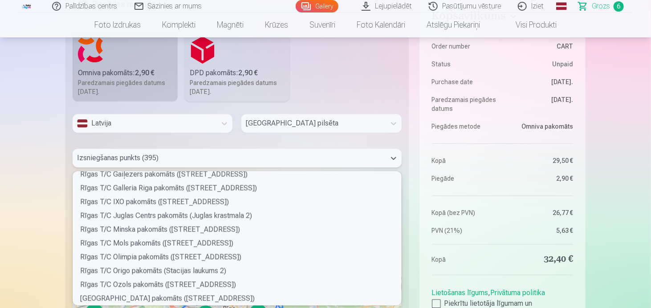
scroll to position [3885, 0]
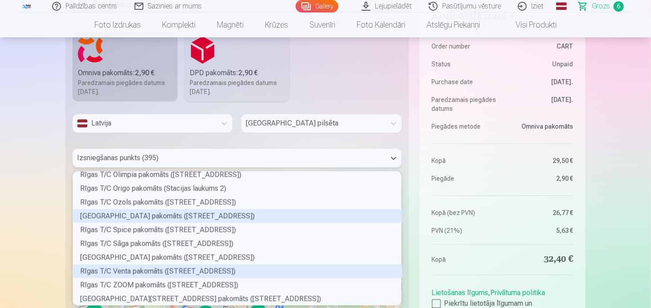
click at [204, 212] on div "[GEOGRAPHIC_DATA] pakomāts ([STREET_ADDRESS])" at bounding box center [237, 216] width 329 height 14
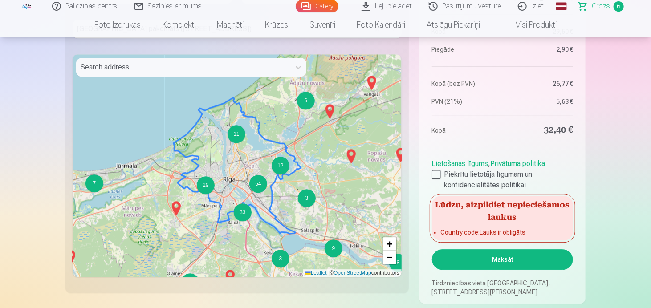
scroll to position [1075, 0]
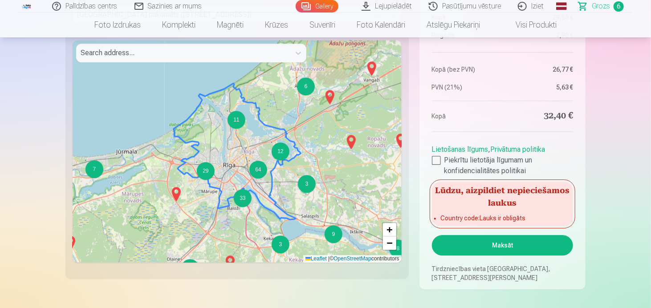
click at [519, 248] on button "Maksāt" at bounding box center [502, 245] width 141 height 20
click at [492, 246] on button "Maksāt" at bounding box center [502, 245] width 141 height 20
drag, startPoint x: 651, startPoint y: 95, endPoint x: 648, endPoint y: 86, distance: 9.4
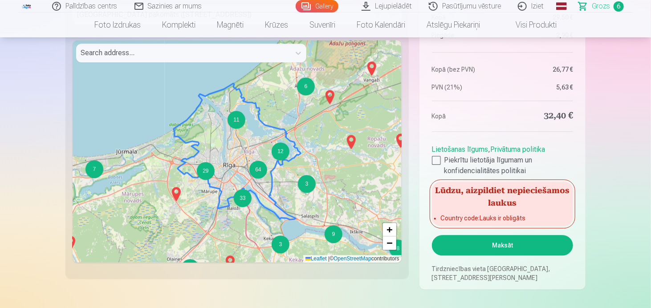
drag, startPoint x: 651, startPoint y: 90, endPoint x: 648, endPoint y: 59, distance: 31.3
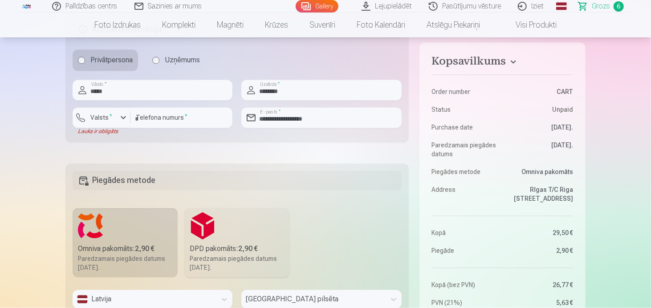
scroll to position [754, 0]
click at [116, 119] on div "button" at bounding box center [103, 120] width 27 height 9
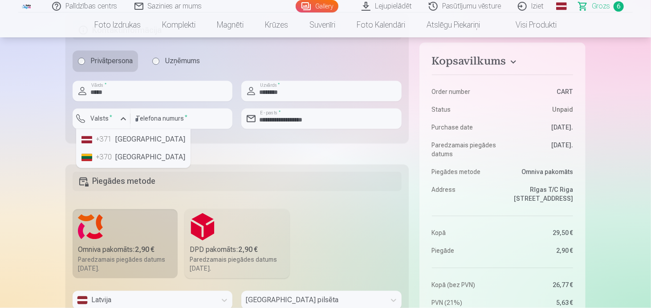
click at [122, 137] on li "+371 [GEOGRAPHIC_DATA]" at bounding box center [133, 140] width 111 height 18
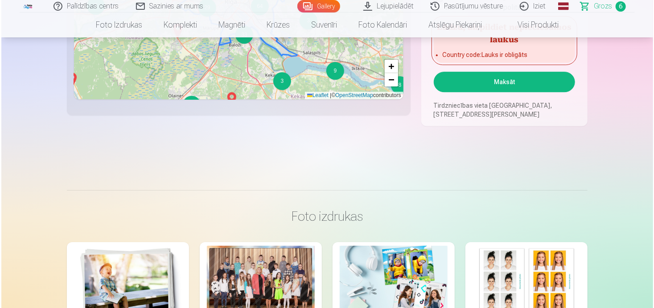
scroll to position [1209, 0]
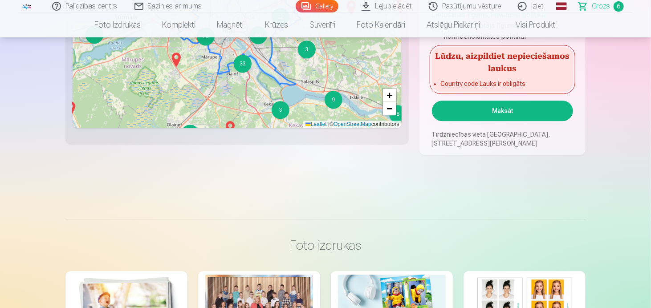
click at [496, 110] on button "Maksāt" at bounding box center [502, 111] width 141 height 20
